Goal: Task Accomplishment & Management: Use online tool/utility

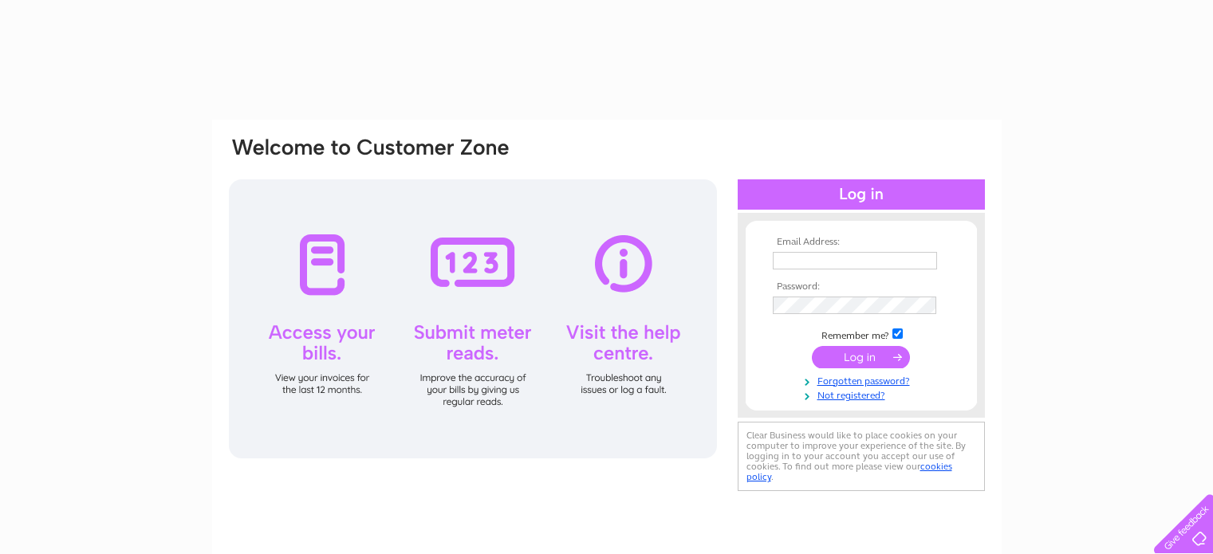
click at [817, 265] on input "text" at bounding box center [855, 261] width 164 height 18
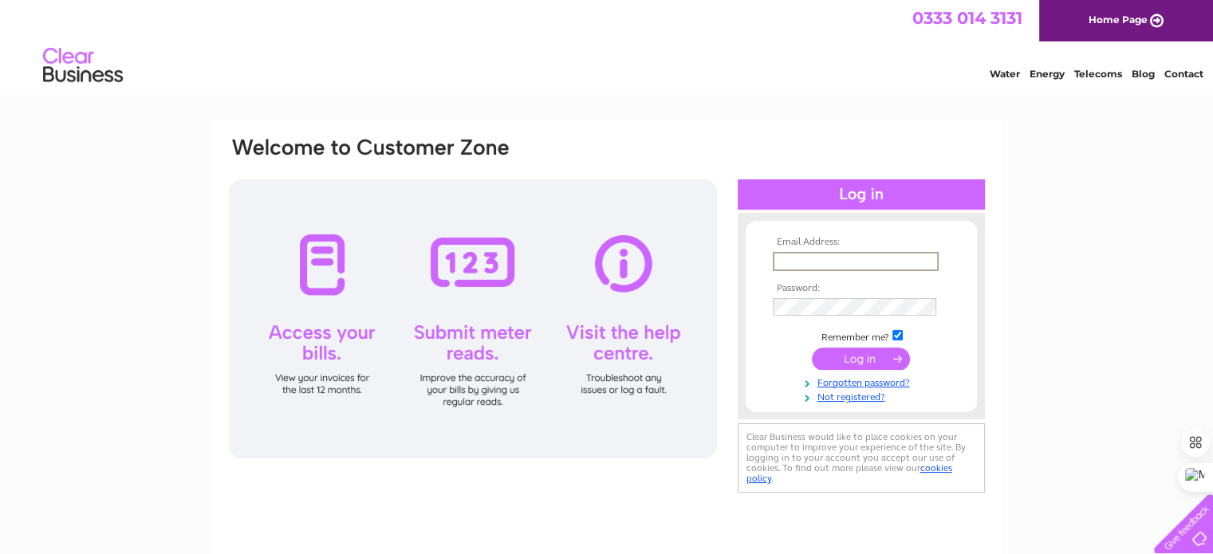
type input "[EMAIL_ADDRESS][DOMAIN_NAME]"
click at [806, 296] on td at bounding box center [861, 306] width 185 height 26
click at [812, 347] on input "submit" at bounding box center [861, 358] width 98 height 22
click at [868, 357] on input "submit" at bounding box center [861, 357] width 98 height 22
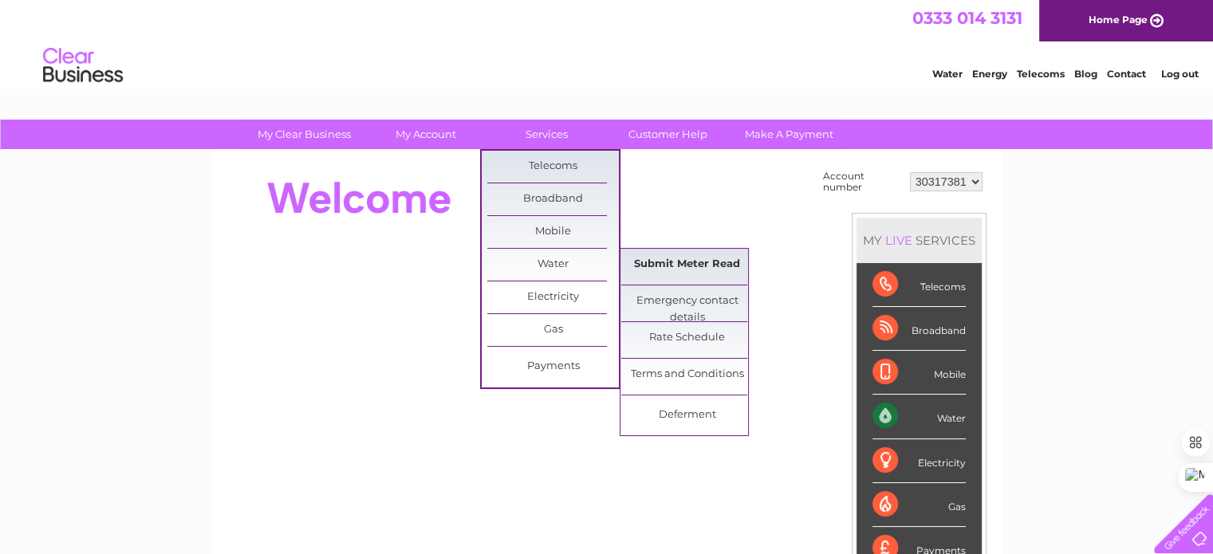
click at [672, 261] on link "Submit Meter Read" at bounding box center [687, 265] width 132 height 32
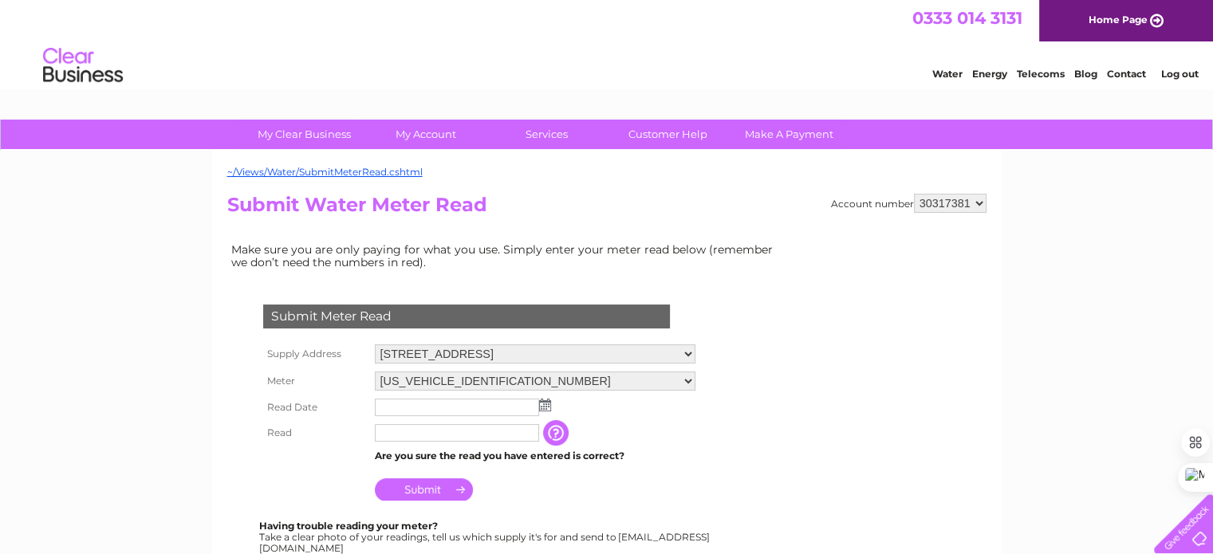
click at [478, 409] on input "text" at bounding box center [457, 408] width 164 height 18
click at [546, 407] on img at bounding box center [547, 406] width 12 height 13
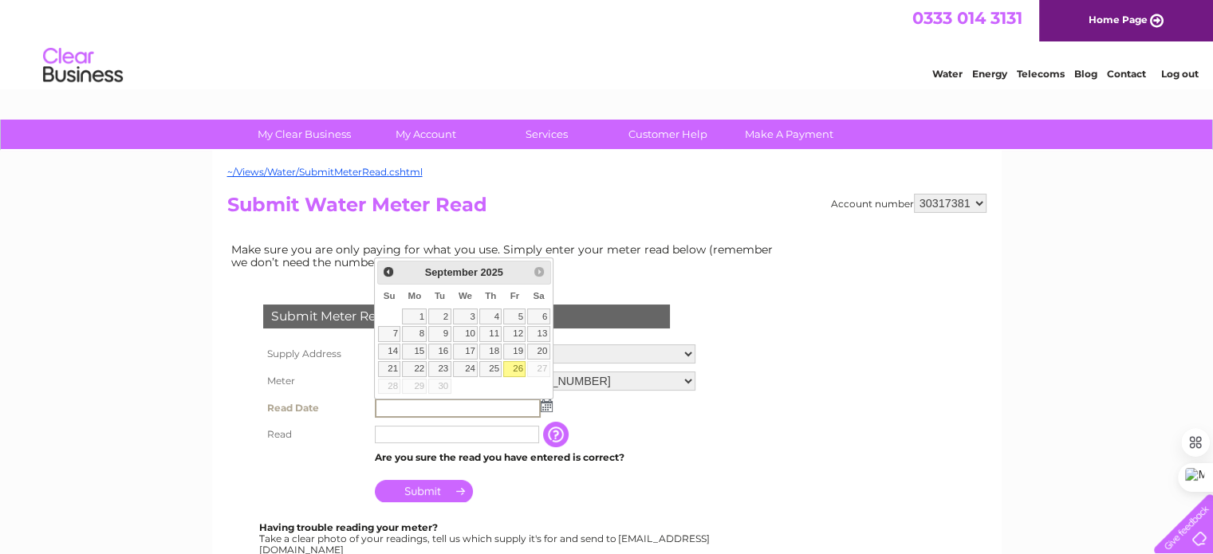
click at [513, 365] on link "26" at bounding box center [514, 369] width 22 height 16
type input "2025/09/26"
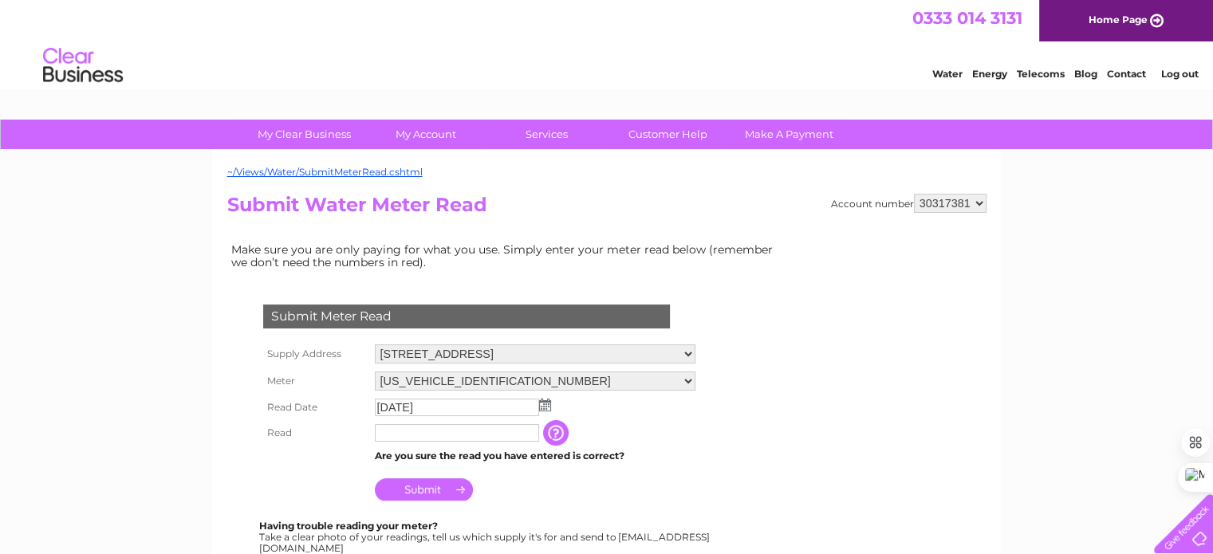
click at [480, 434] on input "text" at bounding box center [457, 433] width 164 height 18
type input "3311"
click at [413, 489] on input "Submit" at bounding box center [424, 490] width 98 height 22
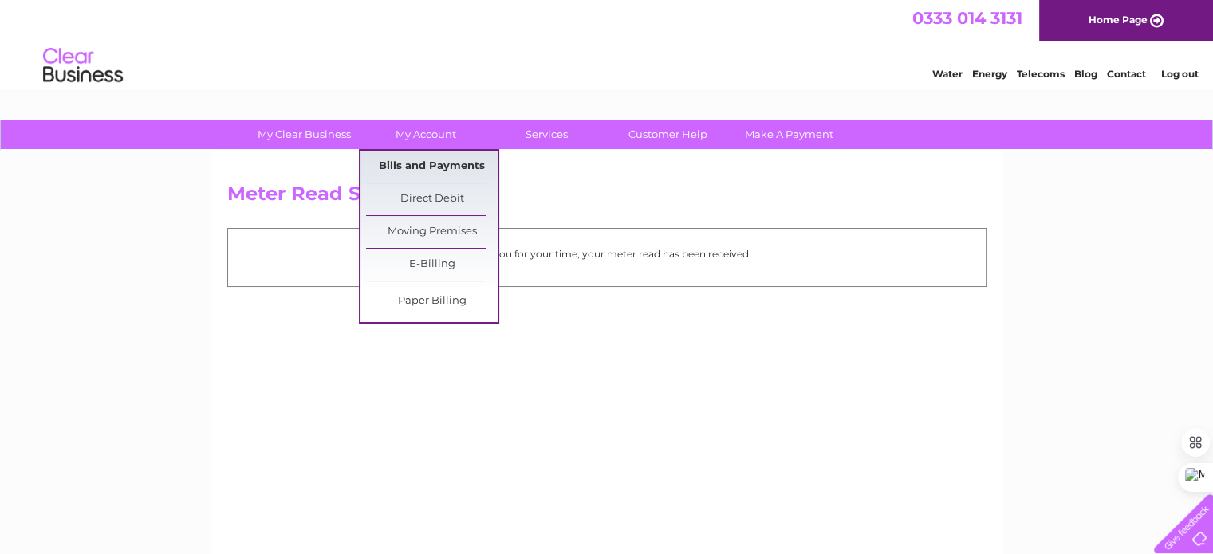
click at [417, 165] on link "Bills and Payments" at bounding box center [432, 167] width 132 height 32
